Goal: Navigation & Orientation: Find specific page/section

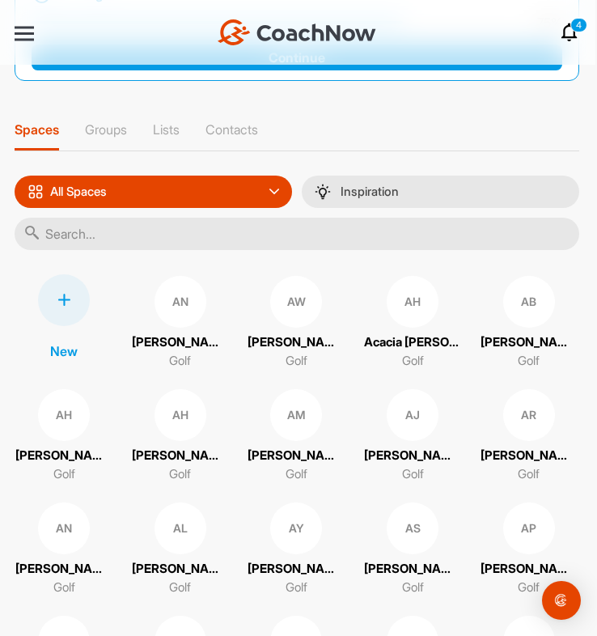
scroll to position [107, 0]
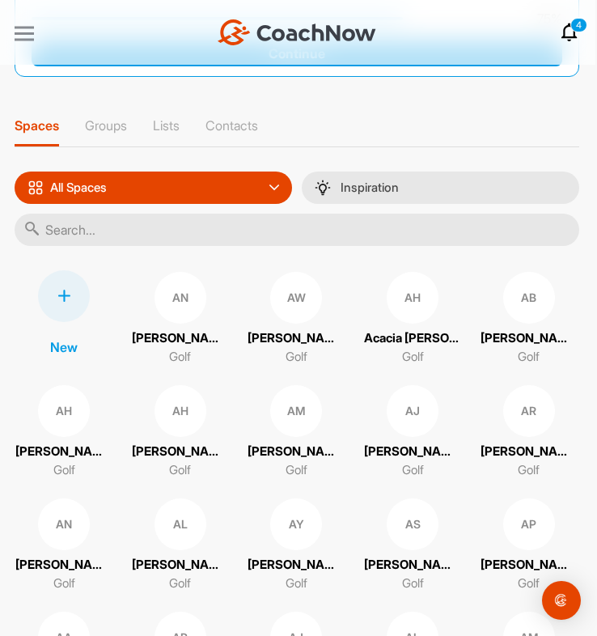
click at [19, 28] on div at bounding box center [24, 34] width 19 height 12
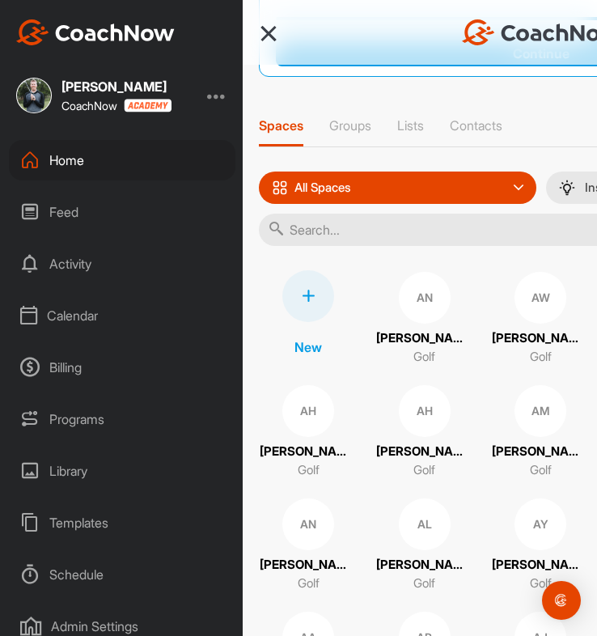
click at [90, 330] on div "Calendar" at bounding box center [122, 315] width 227 height 40
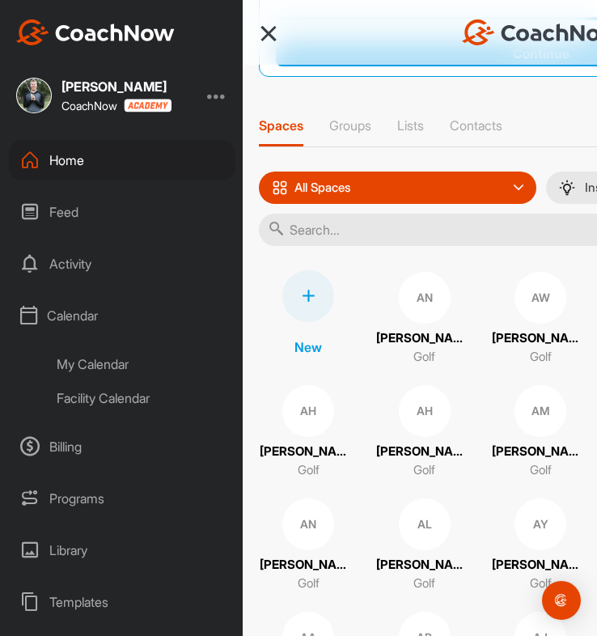
click at [112, 368] on div "My Calendar" at bounding box center [140, 364] width 190 height 34
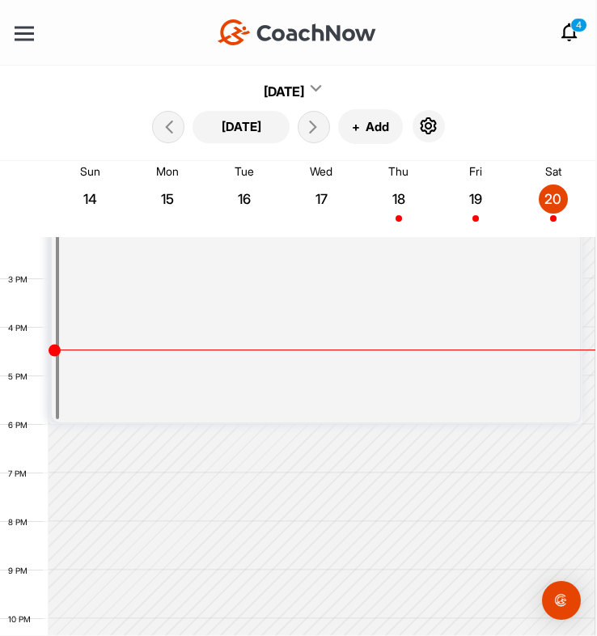
scroll to position [700, 0]
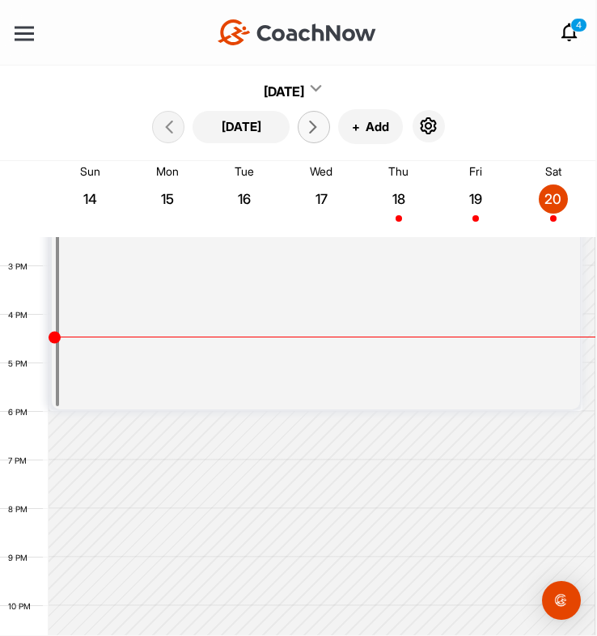
click at [310, 125] on icon at bounding box center [313, 127] width 13 height 13
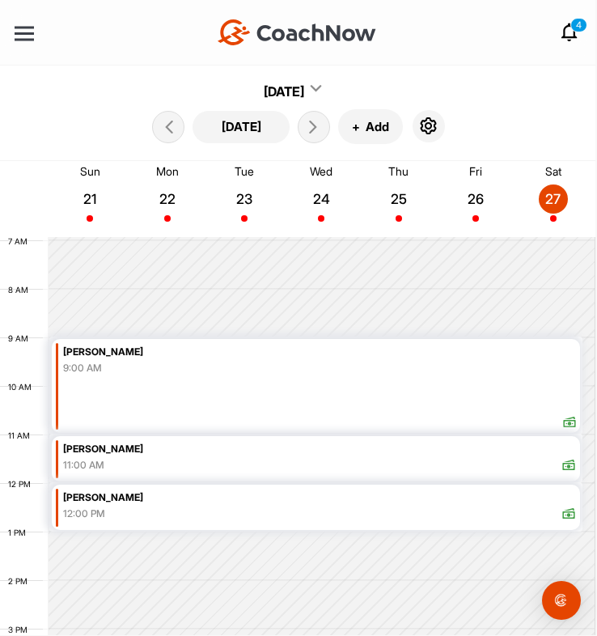
scroll to position [345, 0]
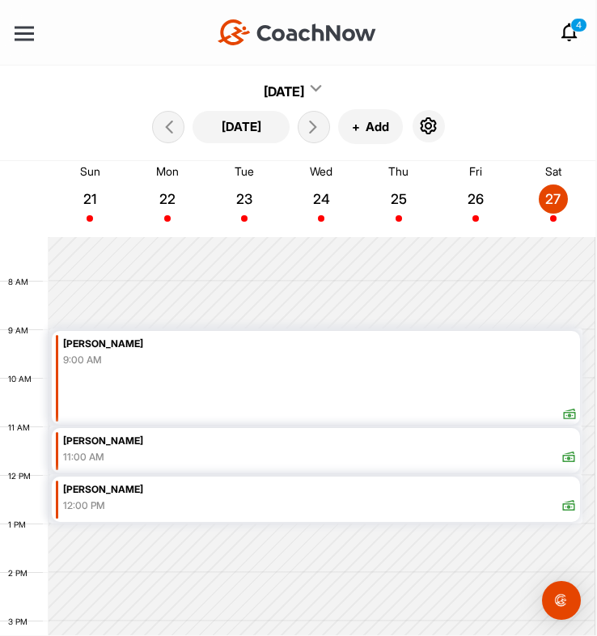
click at [165, 197] on p "22" at bounding box center [167, 199] width 29 height 16
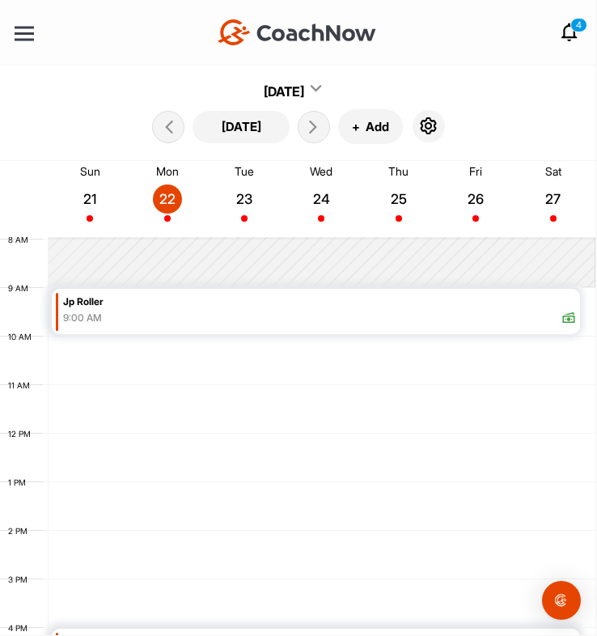
scroll to position [389, 0]
click at [257, 201] on p "23" at bounding box center [244, 199] width 29 height 16
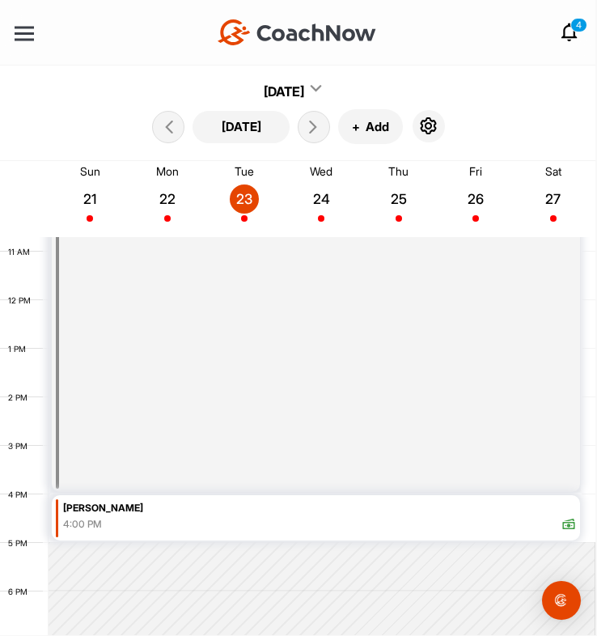
scroll to position [437, 0]
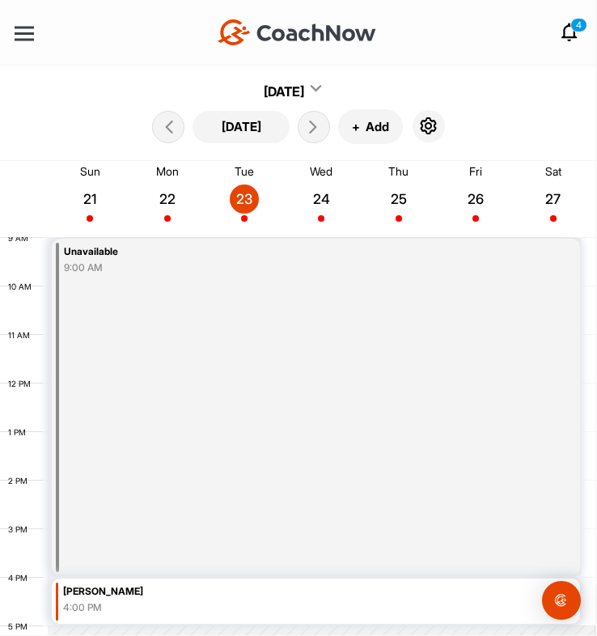
click at [321, 191] on p "24" at bounding box center [321, 199] width 29 height 16
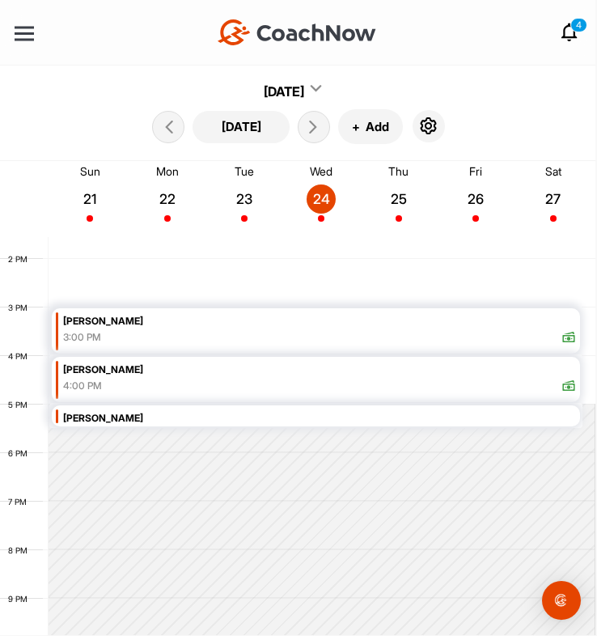
scroll to position [624, 0]
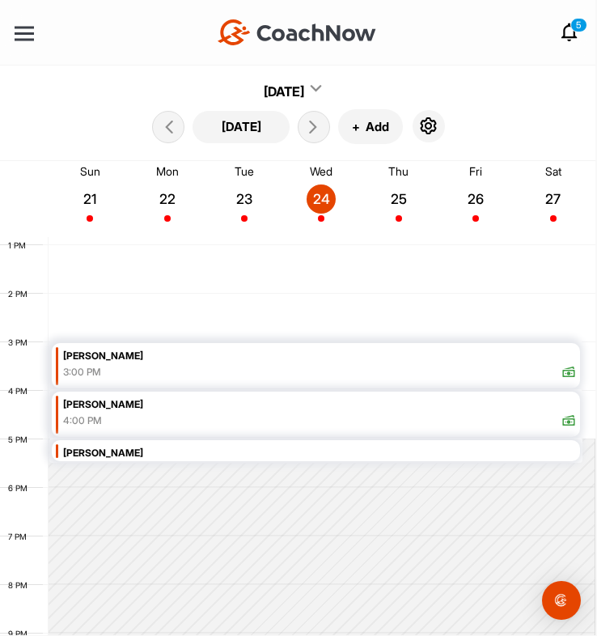
click at [401, 193] on p "25" at bounding box center [398, 199] width 29 height 16
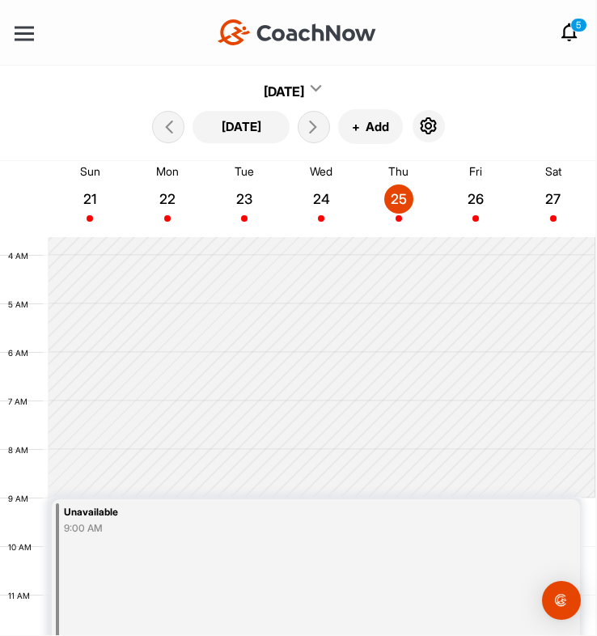
scroll to position [0, 0]
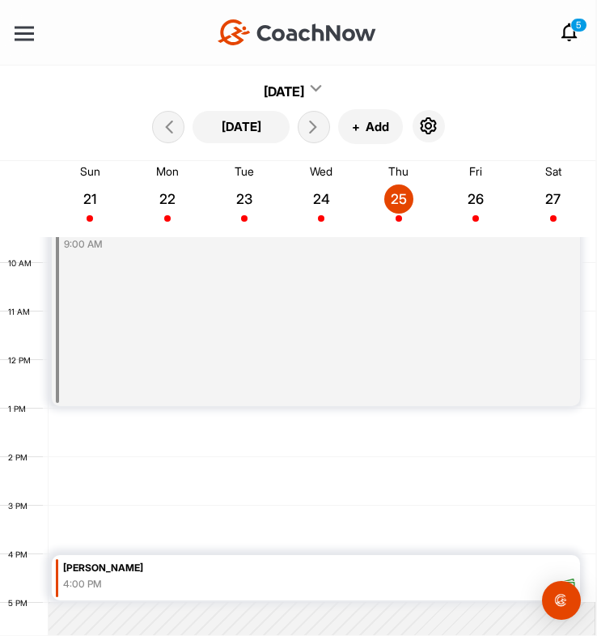
click at [481, 202] on p "26" at bounding box center [475, 199] width 29 height 16
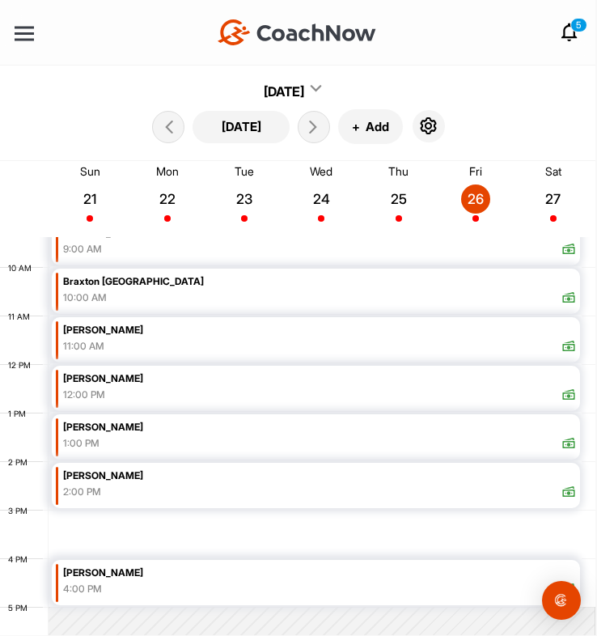
scroll to position [462, 0]
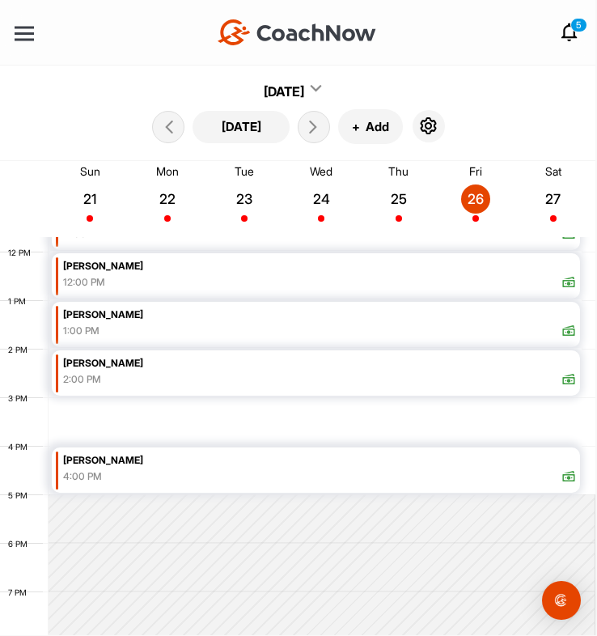
click at [549, 197] on p "27" at bounding box center [553, 199] width 29 height 16
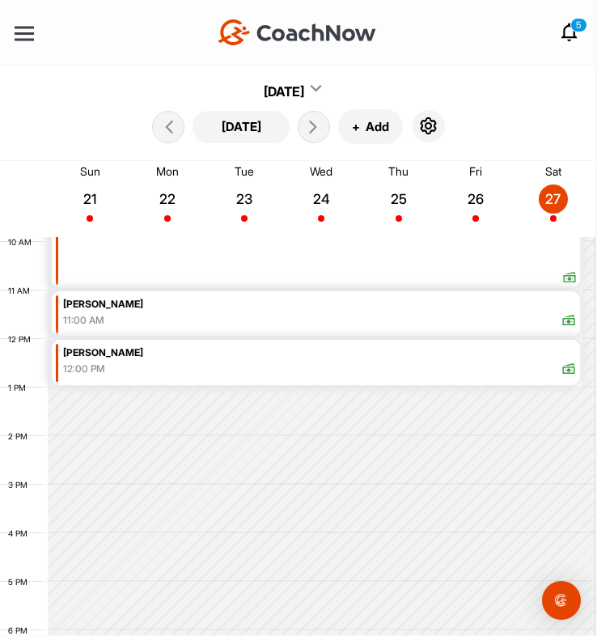
scroll to position [485, 0]
